Goal: Task Accomplishment & Management: Use online tool/utility

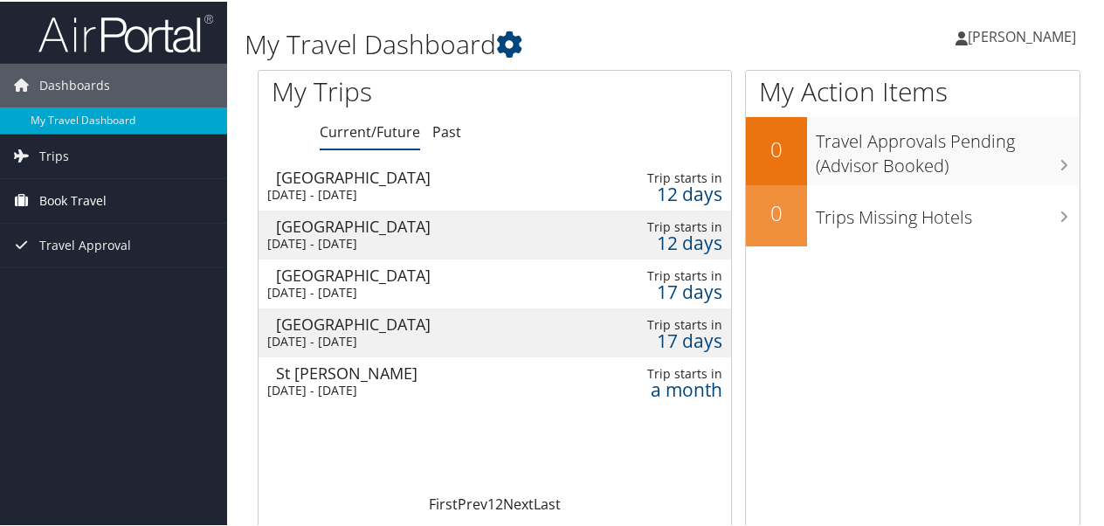
click at [104, 194] on span "Book Travel" at bounding box center [72, 199] width 67 height 44
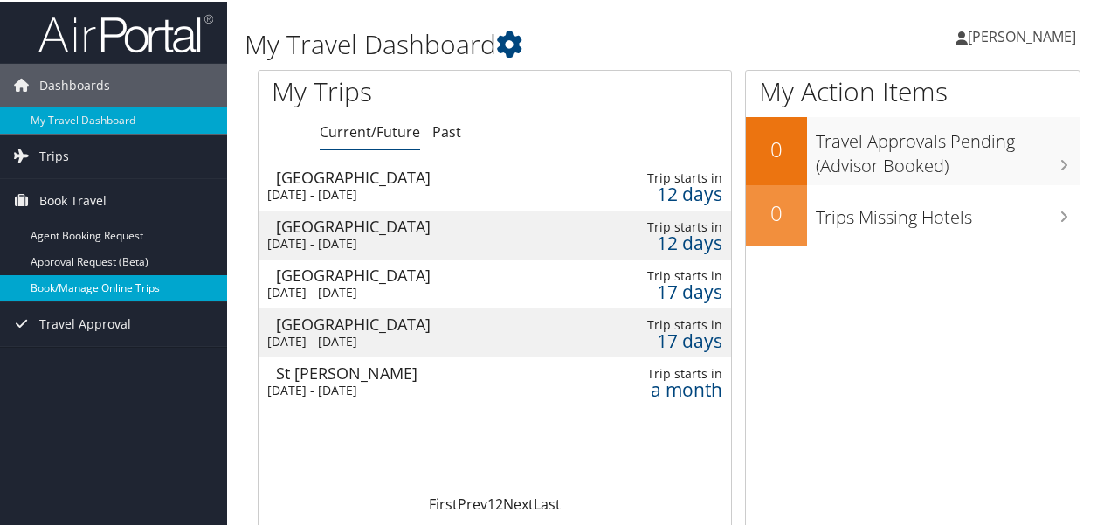
click at [100, 281] on link "Book/Manage Online Trips" at bounding box center [113, 286] width 227 height 26
